Goal: Answer question/provide support

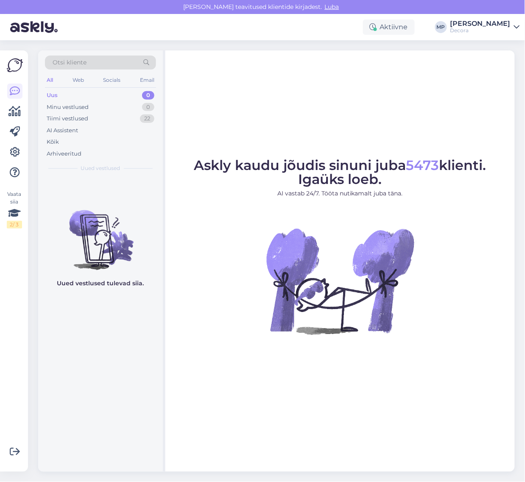
click at [73, 95] on div "Uus 0" at bounding box center [100, 95] width 111 height 12
click at [69, 140] on div "Kõik" at bounding box center [100, 142] width 111 height 12
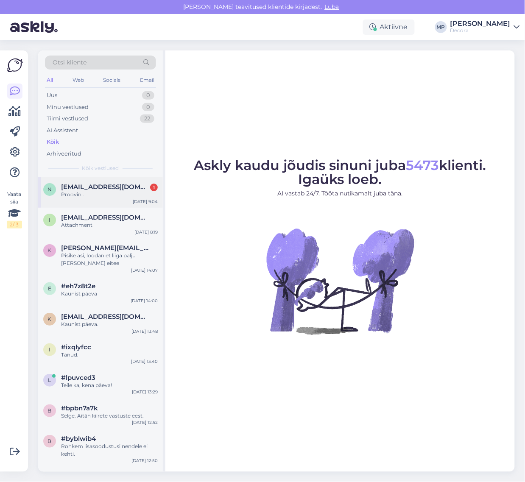
click at [91, 189] on span "[EMAIL_ADDRESS][DOMAIN_NAME]" at bounding box center [105, 187] width 88 height 8
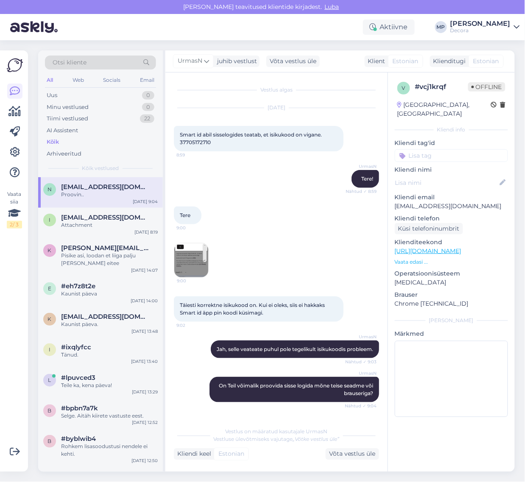
scroll to position [39, 0]
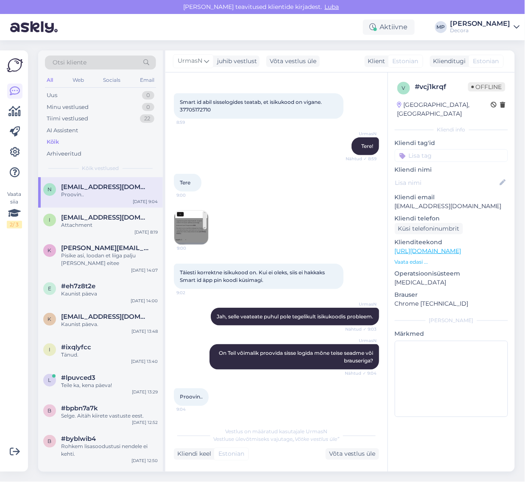
click at [193, 221] on img at bounding box center [191, 228] width 34 height 34
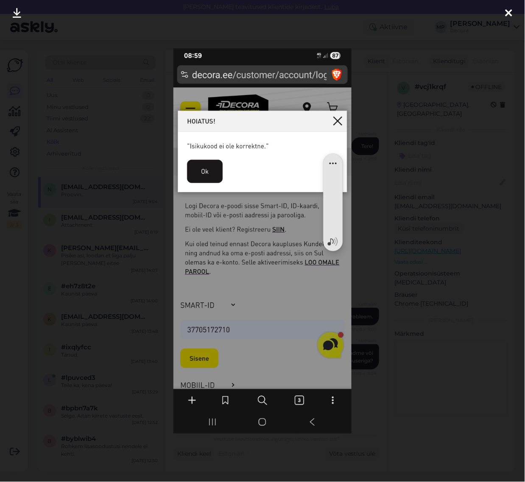
click at [148, 222] on div at bounding box center [262, 241] width 525 height 482
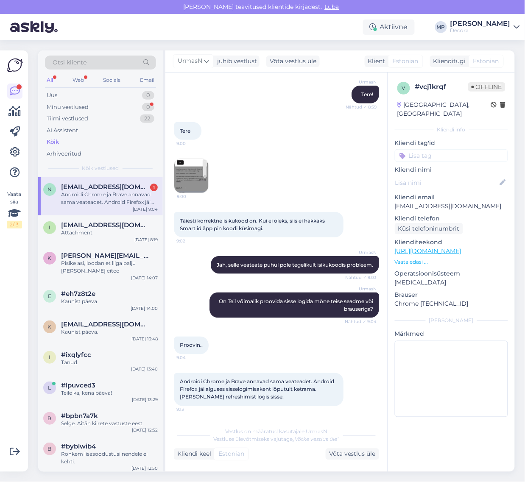
scroll to position [39, 0]
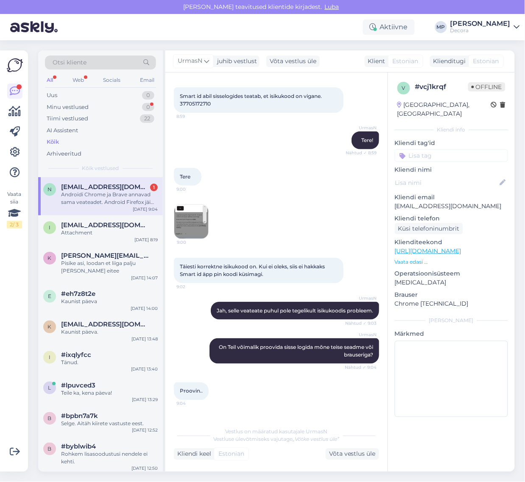
click at [194, 218] on img at bounding box center [191, 222] width 34 height 34
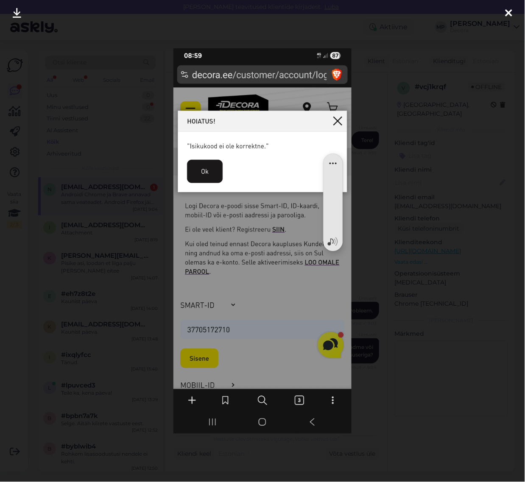
click at [132, 218] on div at bounding box center [262, 241] width 525 height 482
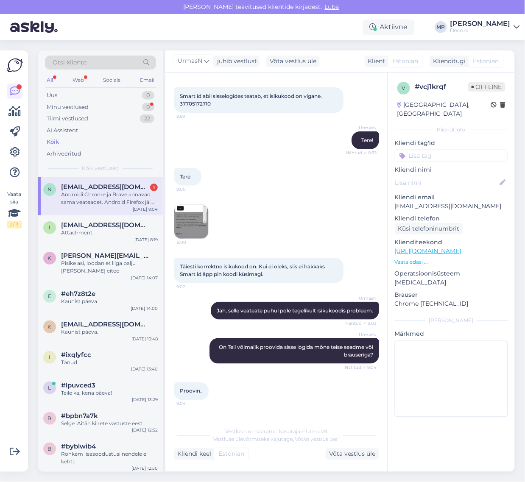
click at [194, 213] on img at bounding box center [191, 222] width 34 height 34
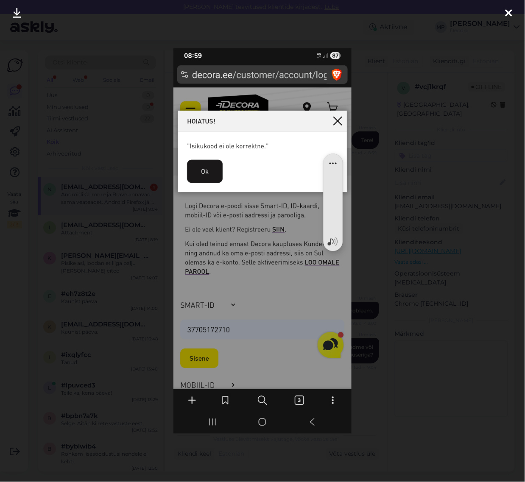
click at [17, 16] on icon at bounding box center [17, 13] width 8 height 11
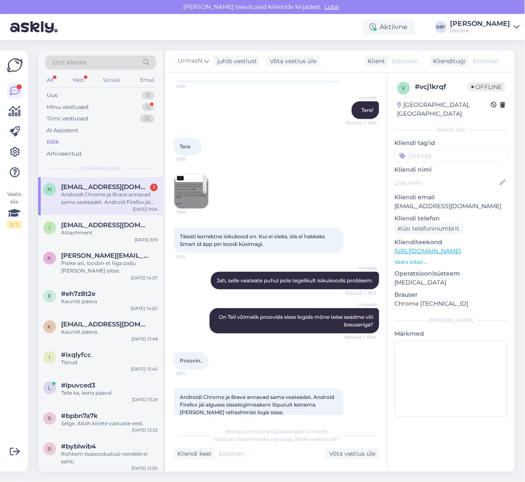
scroll to position [92, 0]
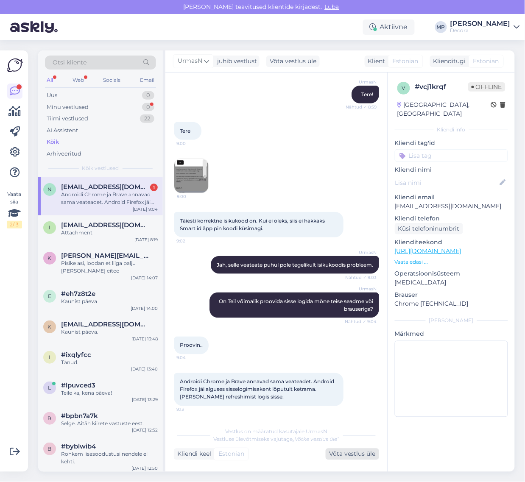
click at [365, 453] on div "Võta vestlus üle" at bounding box center [352, 454] width 53 height 11
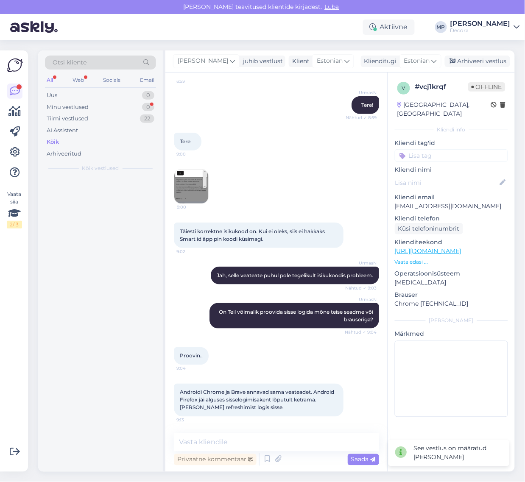
scroll to position [81, 0]
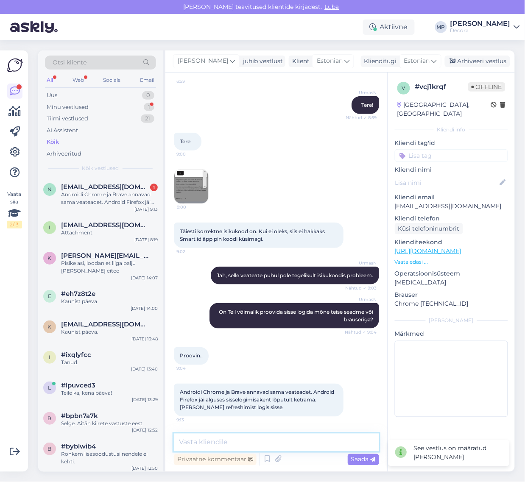
click at [325, 444] on textarea at bounding box center [276, 443] width 205 height 18
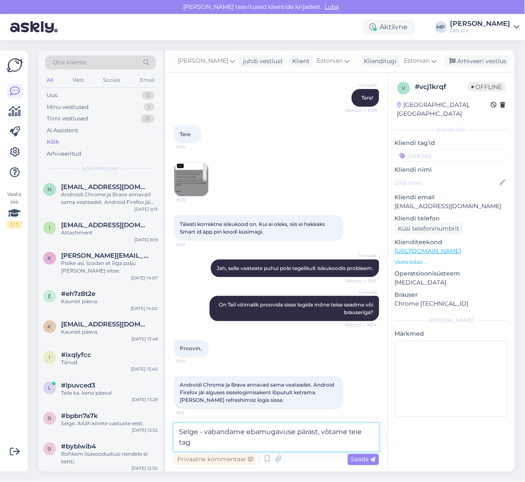
scroll to position [92, 0]
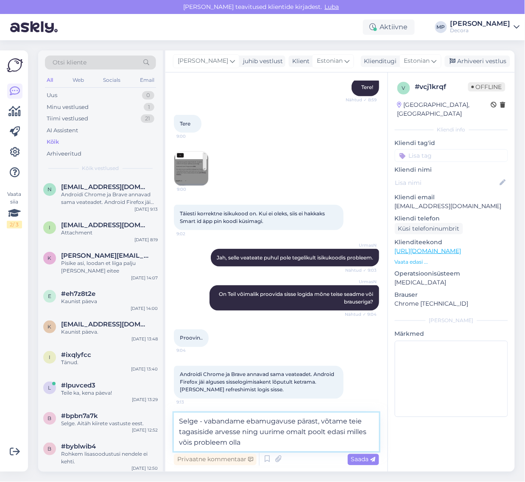
drag, startPoint x: 346, startPoint y: 420, endPoint x: 317, endPoint y: 422, distance: 29.8
click at [317, 422] on textarea "Selge - vabandame ebamugavuse pärast, võtame teie tagasiside arvesse ning uurim…" at bounding box center [276, 432] width 205 height 39
click at [319, 422] on textarea "Selge - vabandame ebamugavuse pärast. Aitäh tagasiside eest, me uurime omalt po…" at bounding box center [276, 432] width 205 height 39
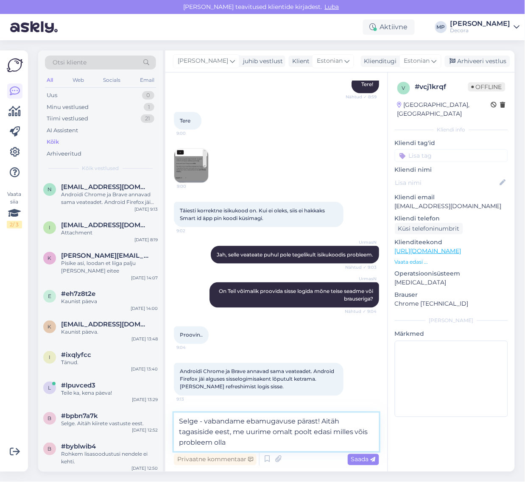
click at [344, 423] on textarea "Selge - vabandame ebamugavuse pärast! Aitäh tagasiside eest, me uurime omalt po…" at bounding box center [276, 432] width 205 height 39
click at [324, 444] on textarea "Selge - vabandame ebamugavuse pärast! Aitäh tagasiside eest, me uurime omalt po…" at bounding box center [276, 432] width 205 height 39
click at [369, 434] on textarea "Selge - vabandame ebamugavuse pärast! Aitäh tagasiside eest, me uurime omalt po…" at bounding box center [276, 432] width 205 height 39
click at [353, 430] on textarea "Selge - vabandame ebamugavuse pärast! Aitäh tagasiside eest, me uurime omalt po…" at bounding box center [276, 432] width 205 height 39
drag, startPoint x: 285, startPoint y: 444, endPoint x: 262, endPoint y: 446, distance: 22.9
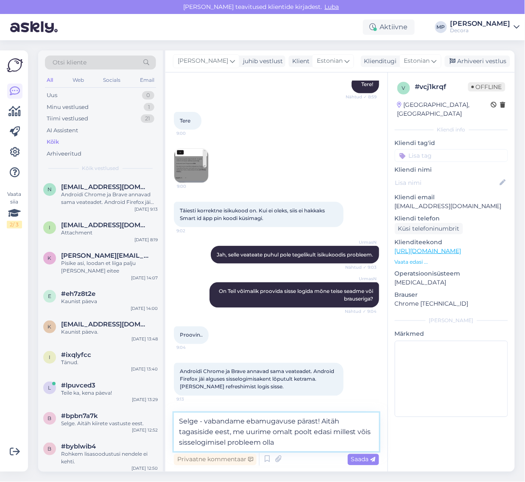
click at [262, 446] on textarea "Selge - vabandame ebamugavuse pärast! Aitäh tagasiside eest, me uurime omalt po…" at bounding box center [276, 432] width 205 height 39
type textarea "Selge - vabandame ebamugavuse pärast! Aitäh tagasiside eest, me uurime omalt po…"
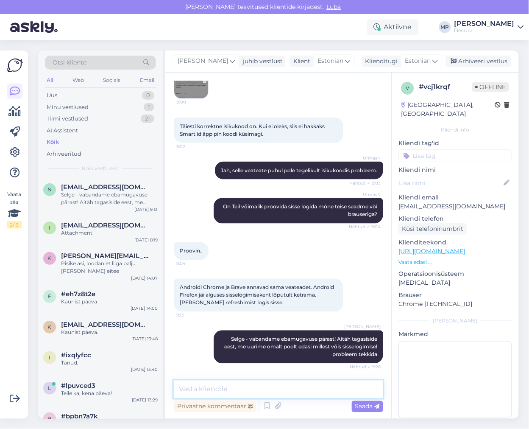
scroll to position [187, 0]
click at [230, 59] on icon at bounding box center [232, 60] width 5 height 9
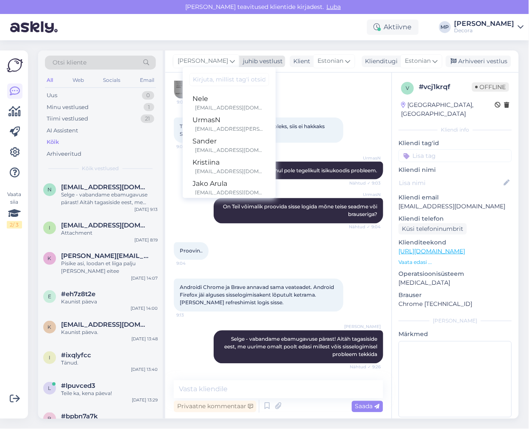
click at [230, 59] on icon at bounding box center [232, 60] width 5 height 9
